Goal: Task Accomplishment & Management: Use online tool/utility

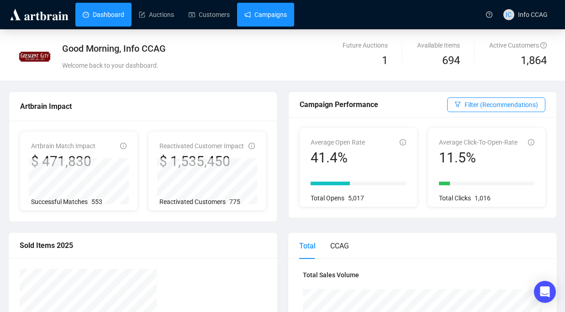
click at [260, 20] on link "Campaigns" at bounding box center [265, 15] width 42 height 24
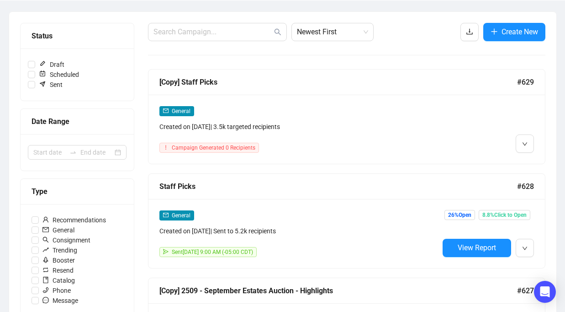
scroll to position [105, 0]
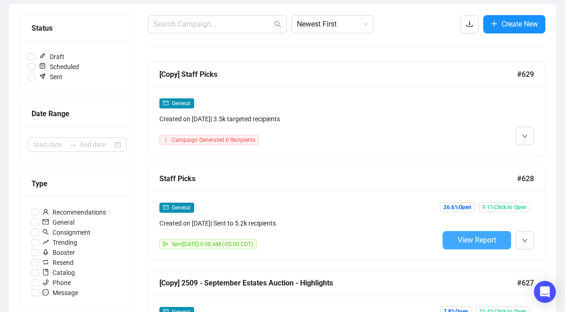
click at [472, 233] on button "View Report" at bounding box center [477, 240] width 69 height 18
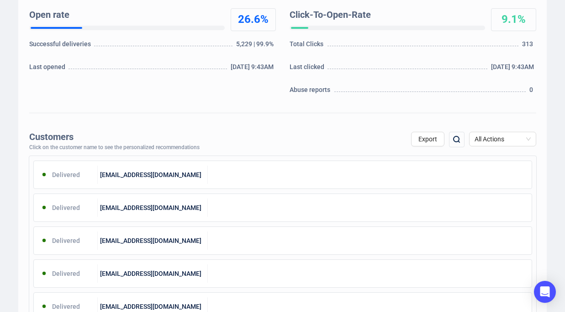
scroll to position [215, 0]
click at [521, 141] on span "All Actions" at bounding box center [503, 139] width 56 height 14
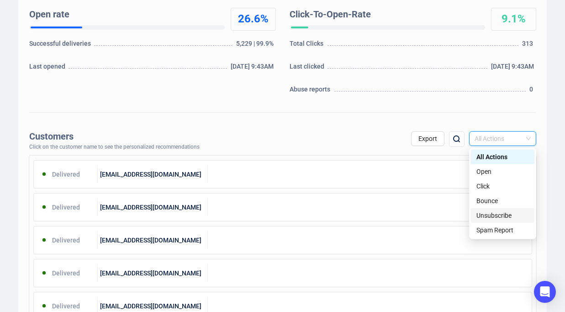
click at [516, 212] on div "Unsubscribe" at bounding box center [503, 215] width 53 height 10
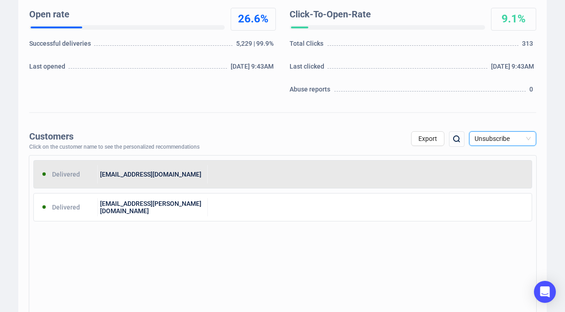
click at [379, 170] on div at bounding box center [370, 174] width 324 height 18
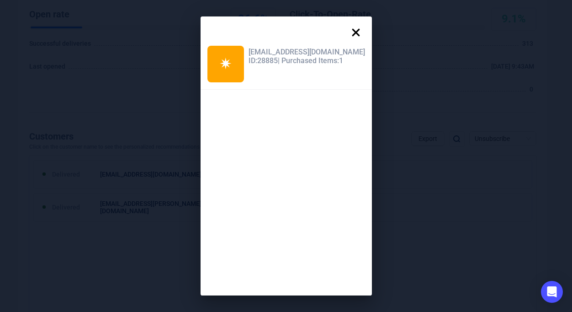
click at [352, 32] on icon at bounding box center [356, 32] width 8 height 8
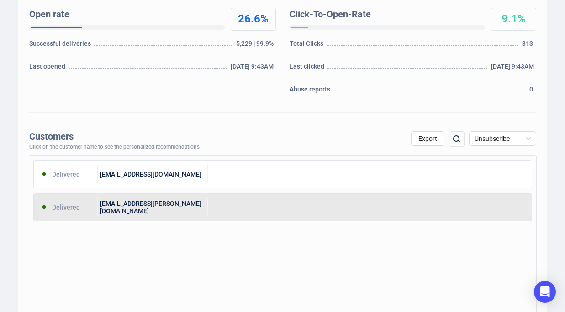
click at [336, 207] on div at bounding box center [370, 207] width 324 height 18
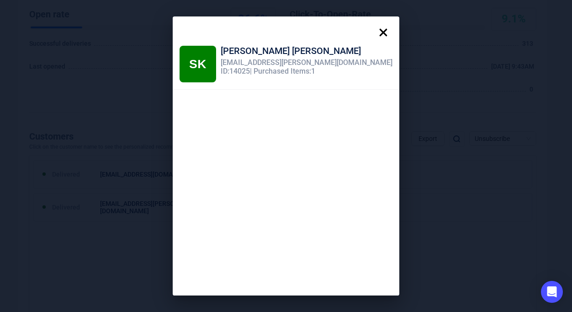
click at [374, 27] on icon at bounding box center [383, 32] width 18 height 18
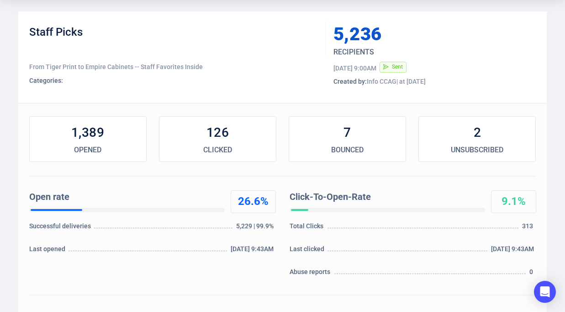
scroll to position [0, 0]
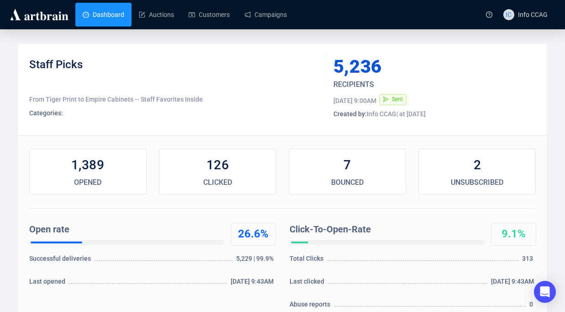
click at [111, 16] on link "Dashboard" at bounding box center [104, 15] width 42 height 24
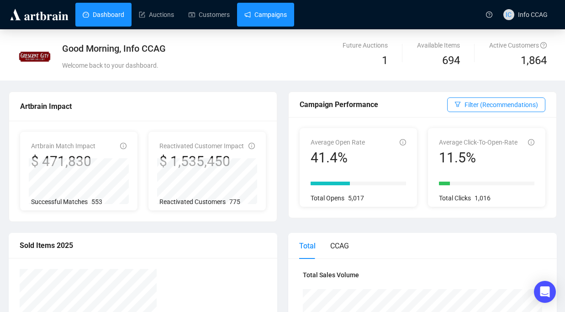
click at [260, 25] on link "Campaigns" at bounding box center [265, 15] width 42 height 24
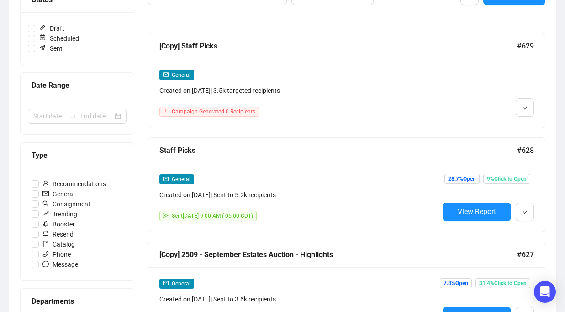
scroll to position [141, 0]
